Goal: Transaction & Acquisition: Purchase product/service

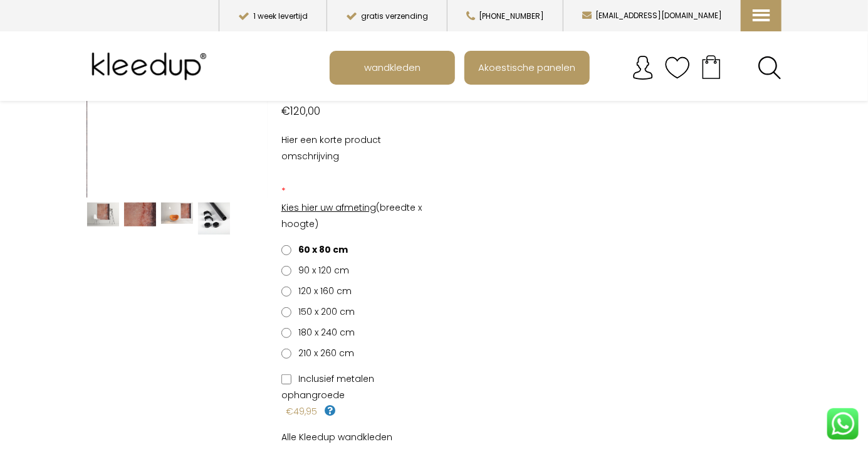
scroll to position [101, 0]
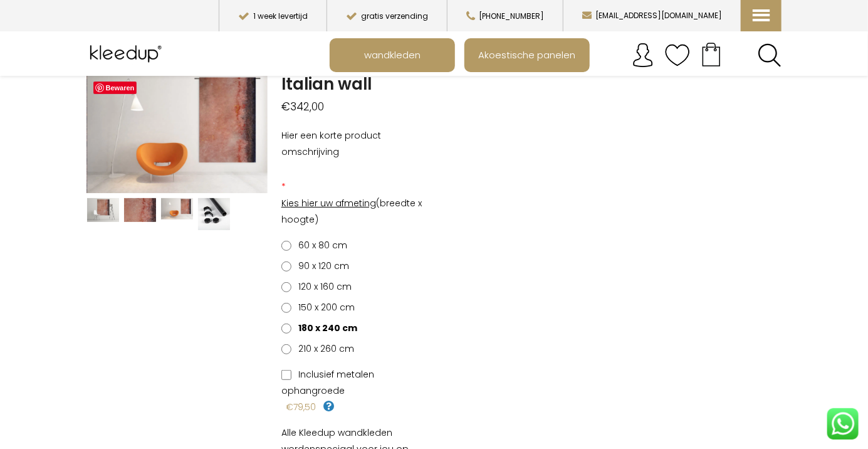
click at [296, 320] on label "180 x 240 cm" at bounding box center [319, 328] width 76 height 16
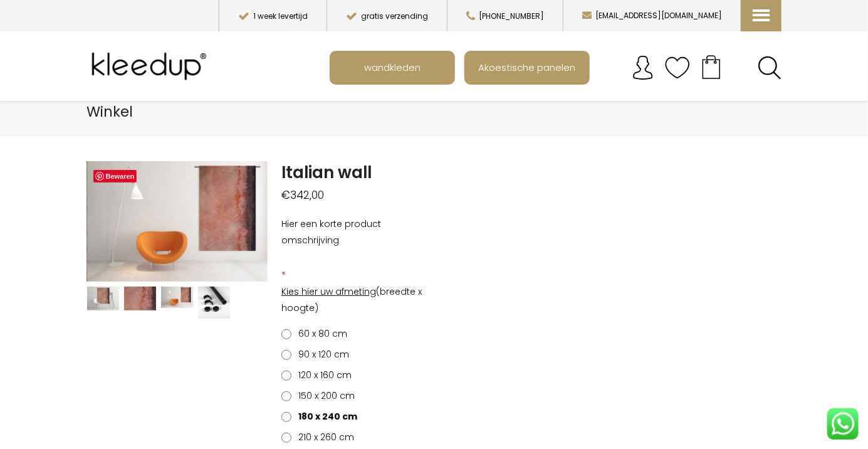
scroll to position [0, 0]
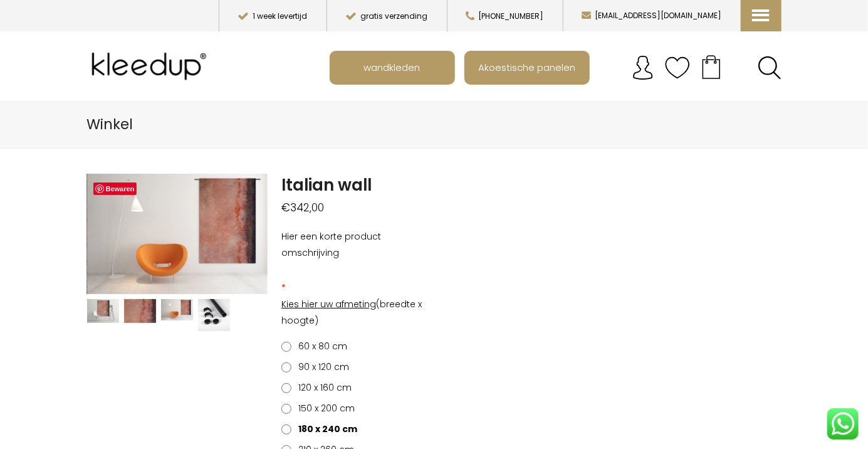
click at [83, 138] on header "Winkel" at bounding box center [434, 125] width 868 height 48
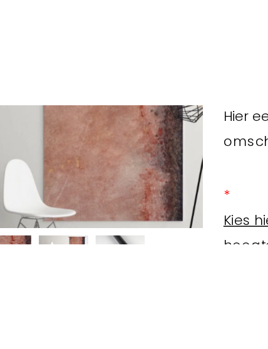
scroll to position [8, 0]
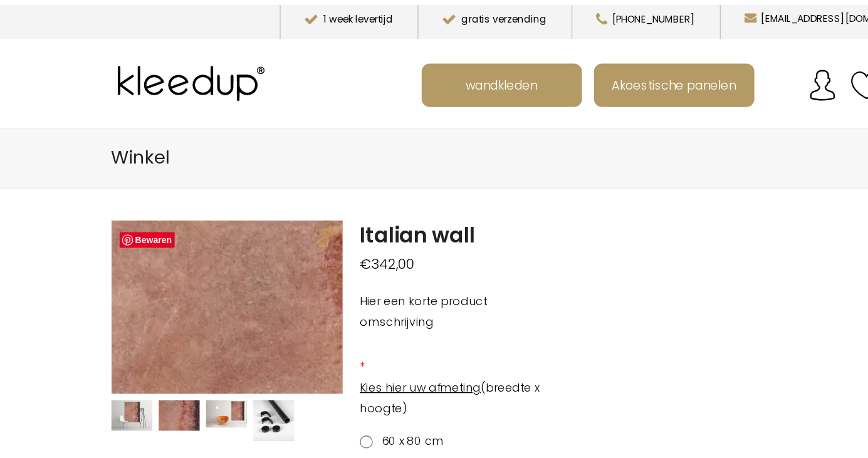
scroll to position [0, 0]
